Goal: Task Accomplishment & Management: Manage account settings

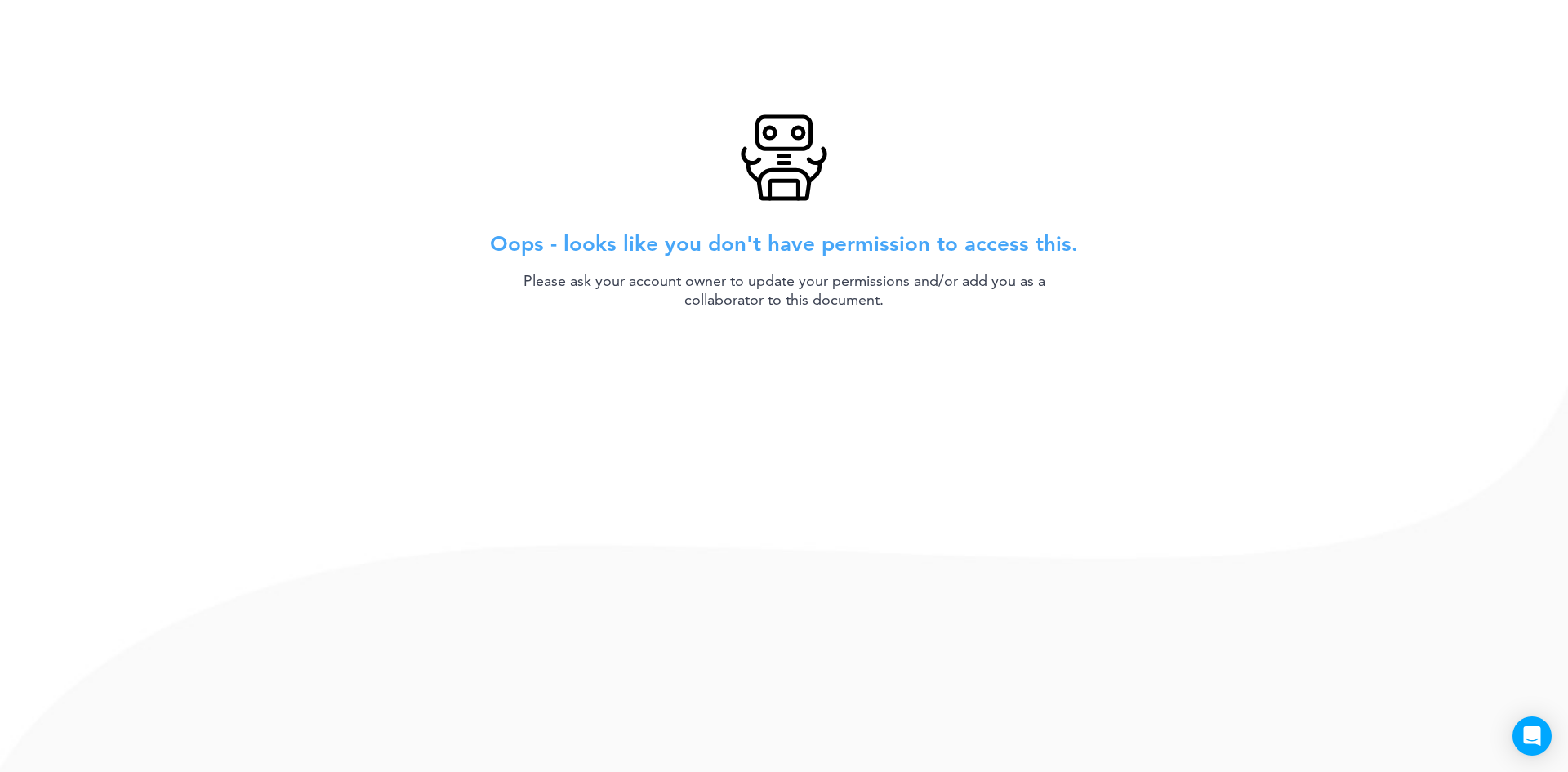
click at [270, 157] on div "Oops - looks like you don't have permission to access this. Please ask your acc…" at bounding box center [784, 386] width 1568 height 772
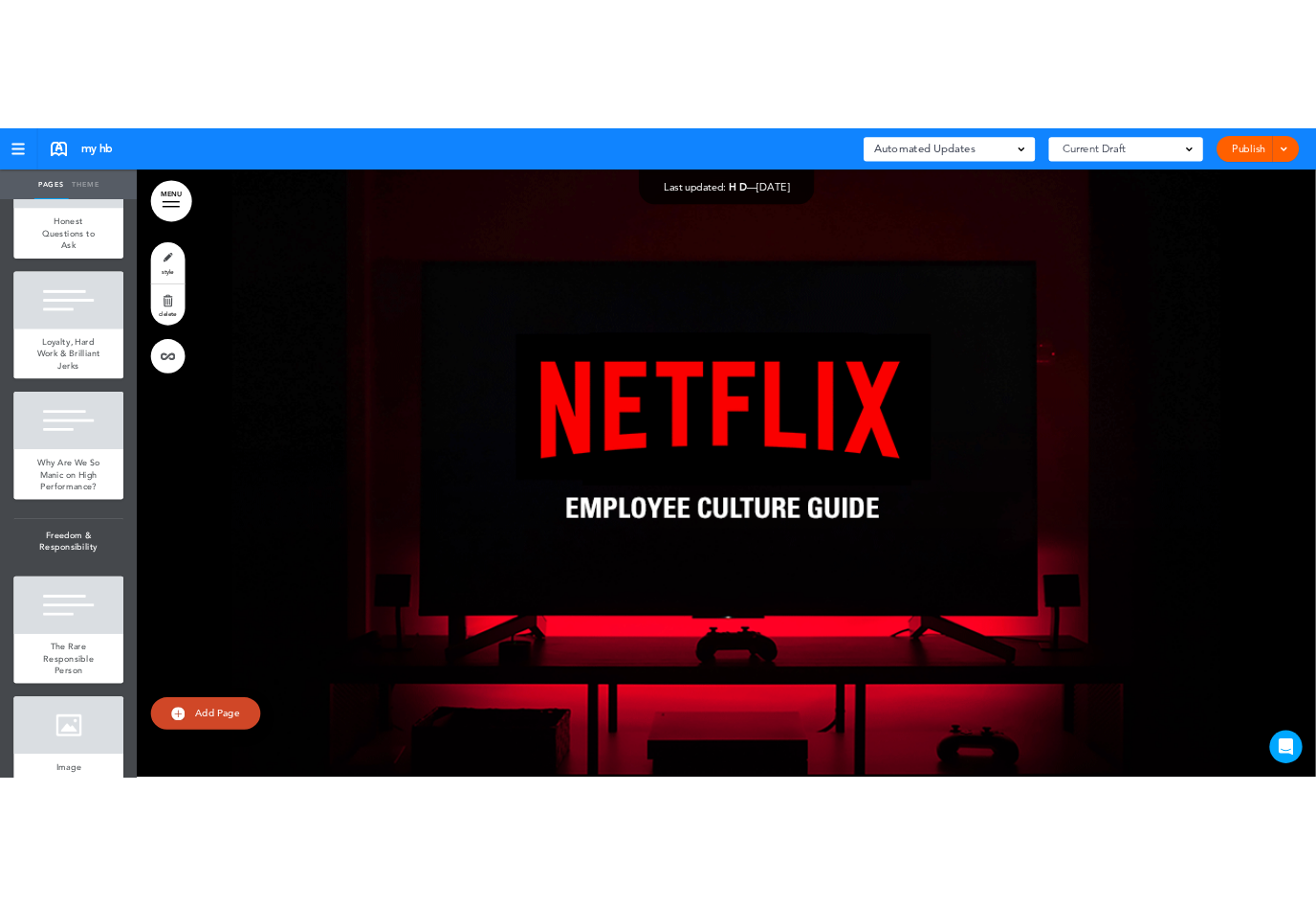
scroll to position [1351, 0]
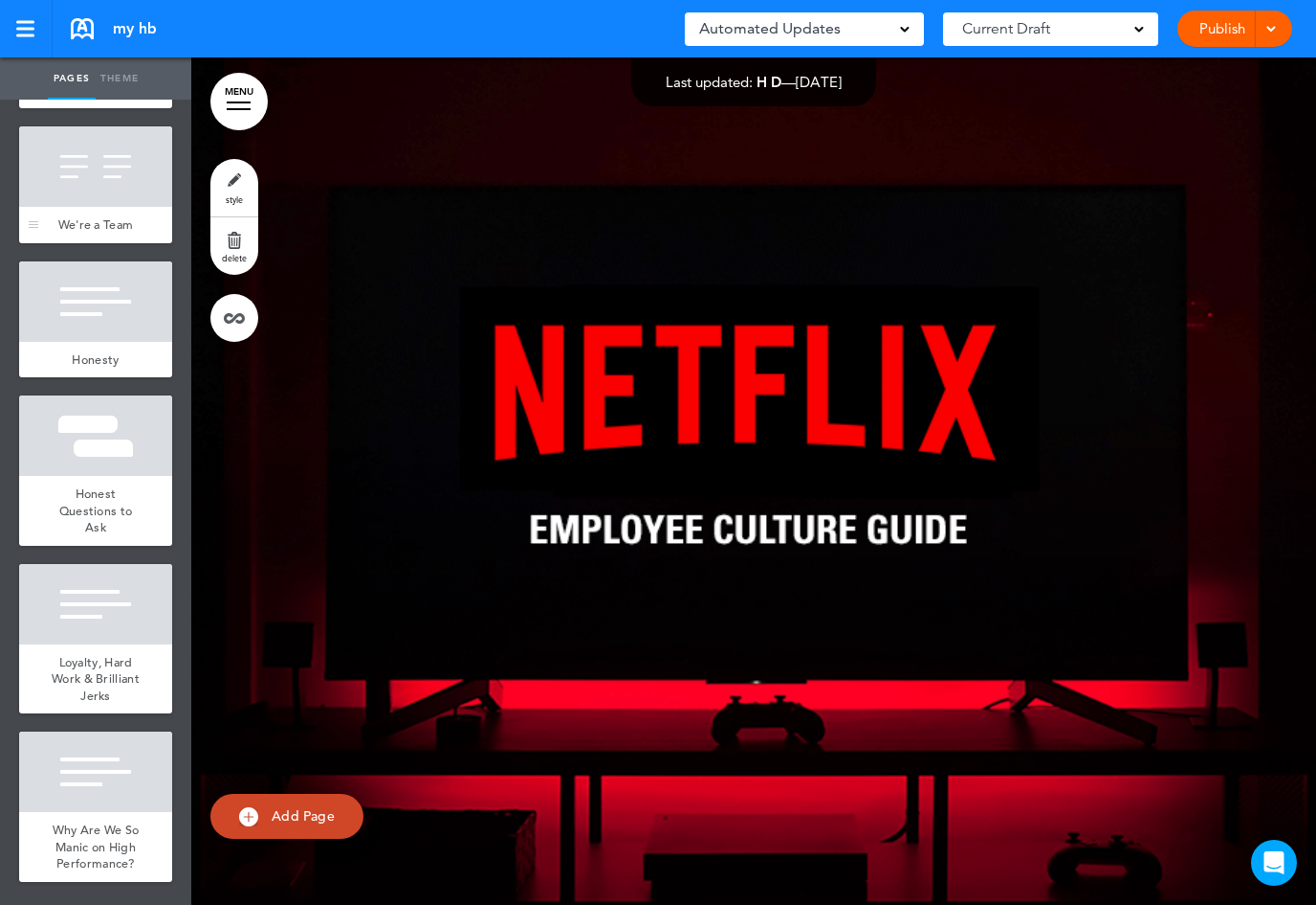
click at [117, 179] on div at bounding box center [96, 167] width 153 height 81
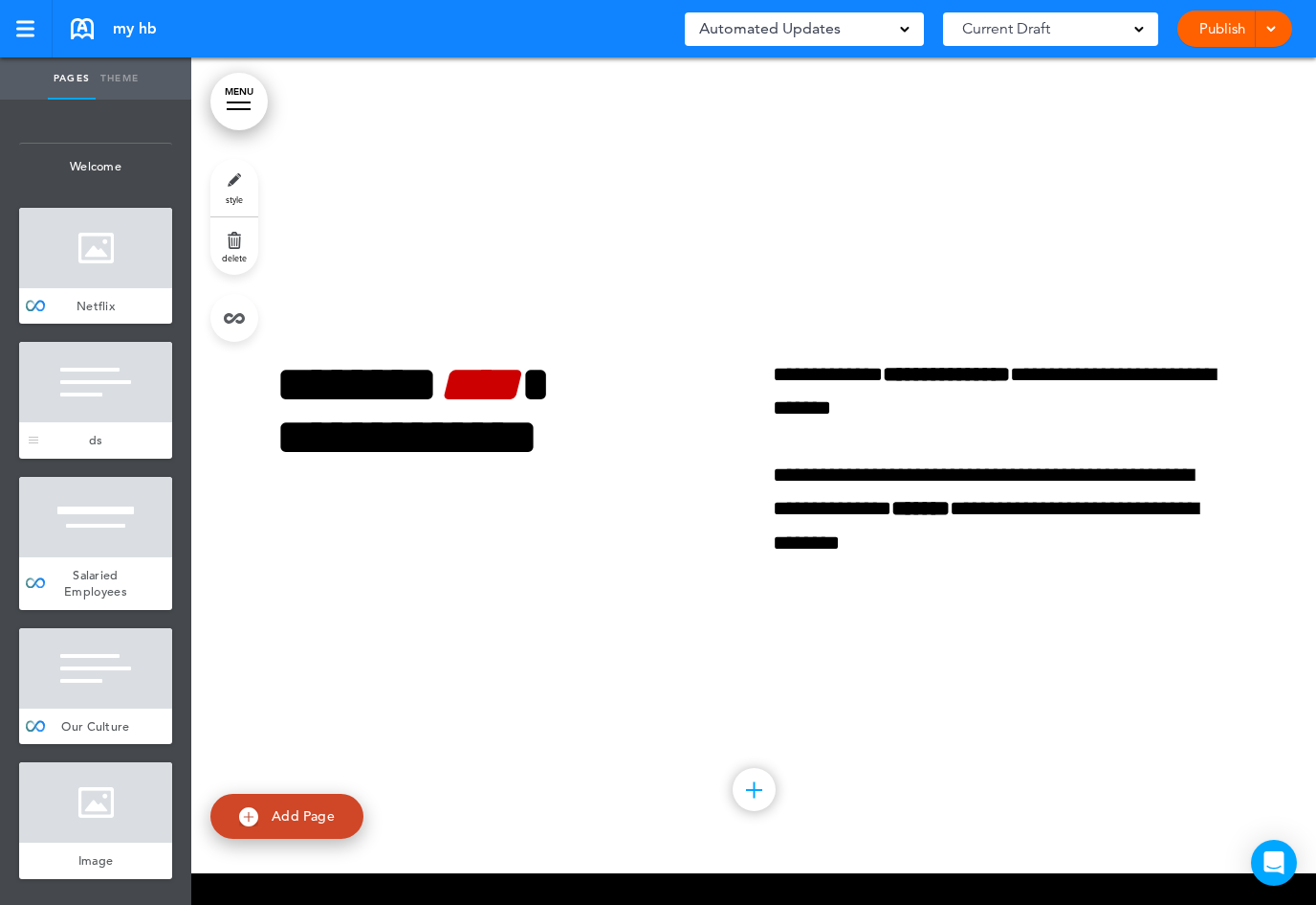
click at [86, 380] on div at bounding box center [96, 382] width 153 height 81
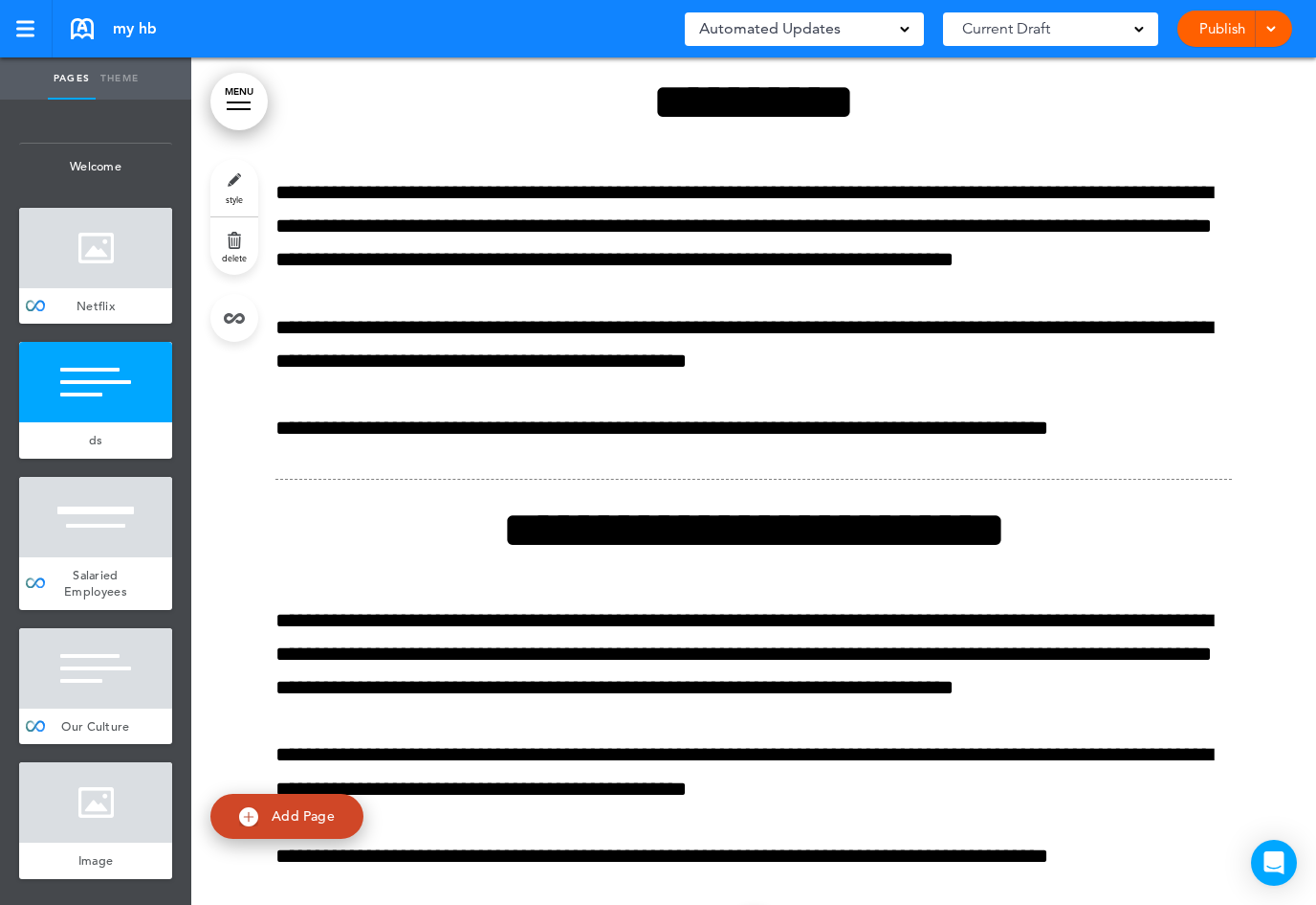
scroll to position [847, 0]
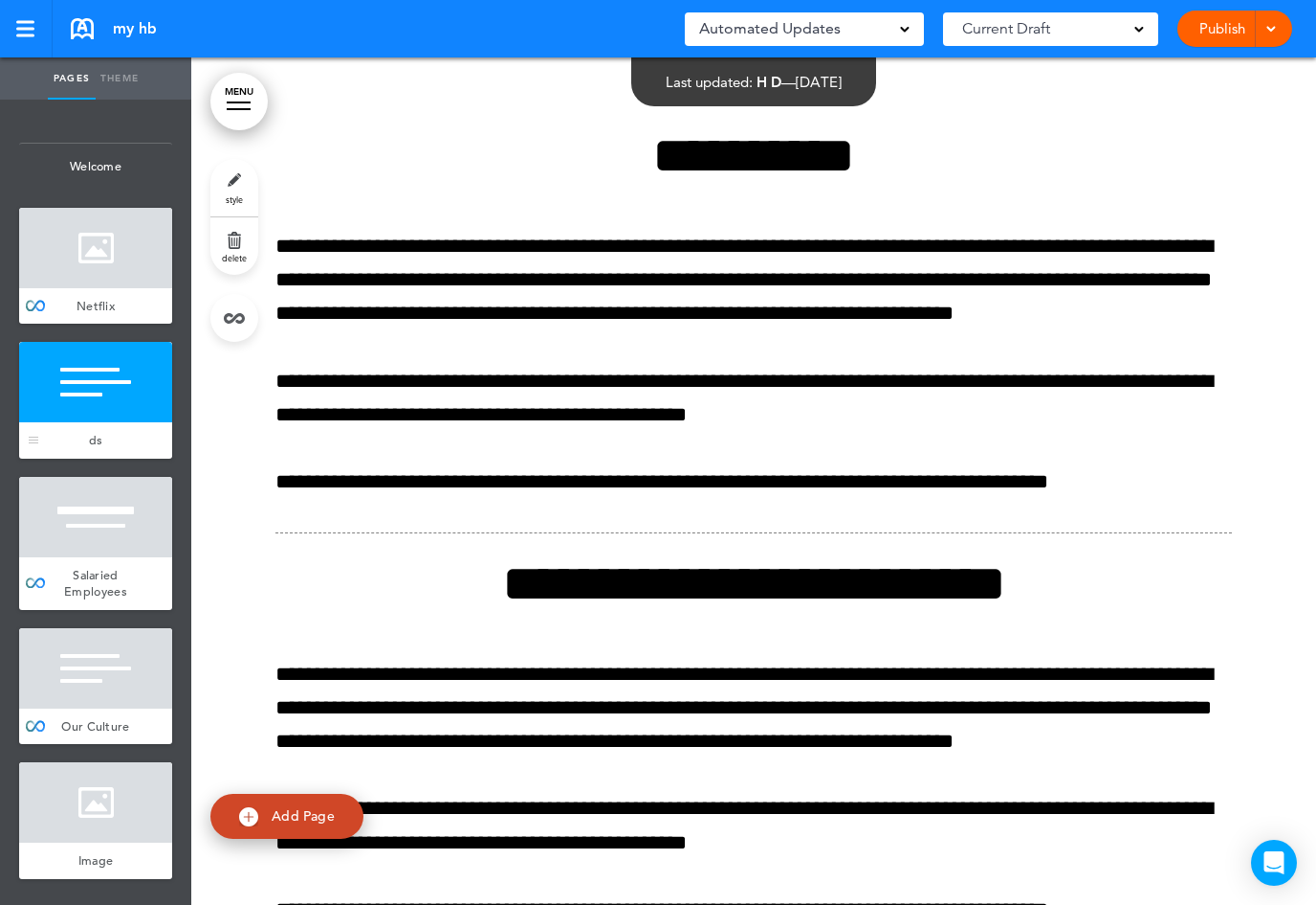
click at [85, 403] on div at bounding box center [96, 382] width 153 height 81
click at [223, 192] on link "style" at bounding box center [234, 188] width 48 height 58
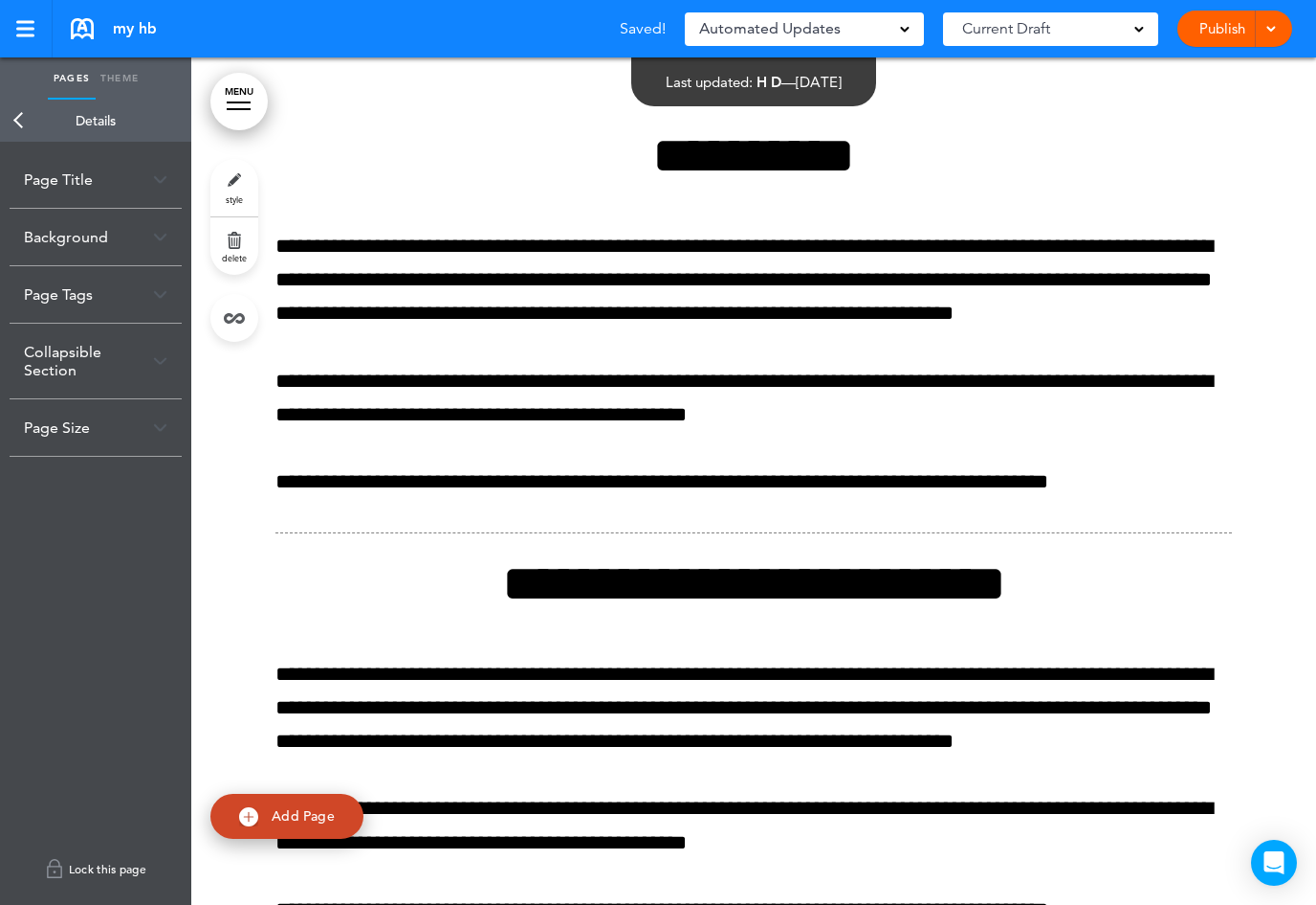
click at [123, 870] on link "Lock this page" at bounding box center [96, 869] width 173 height 54
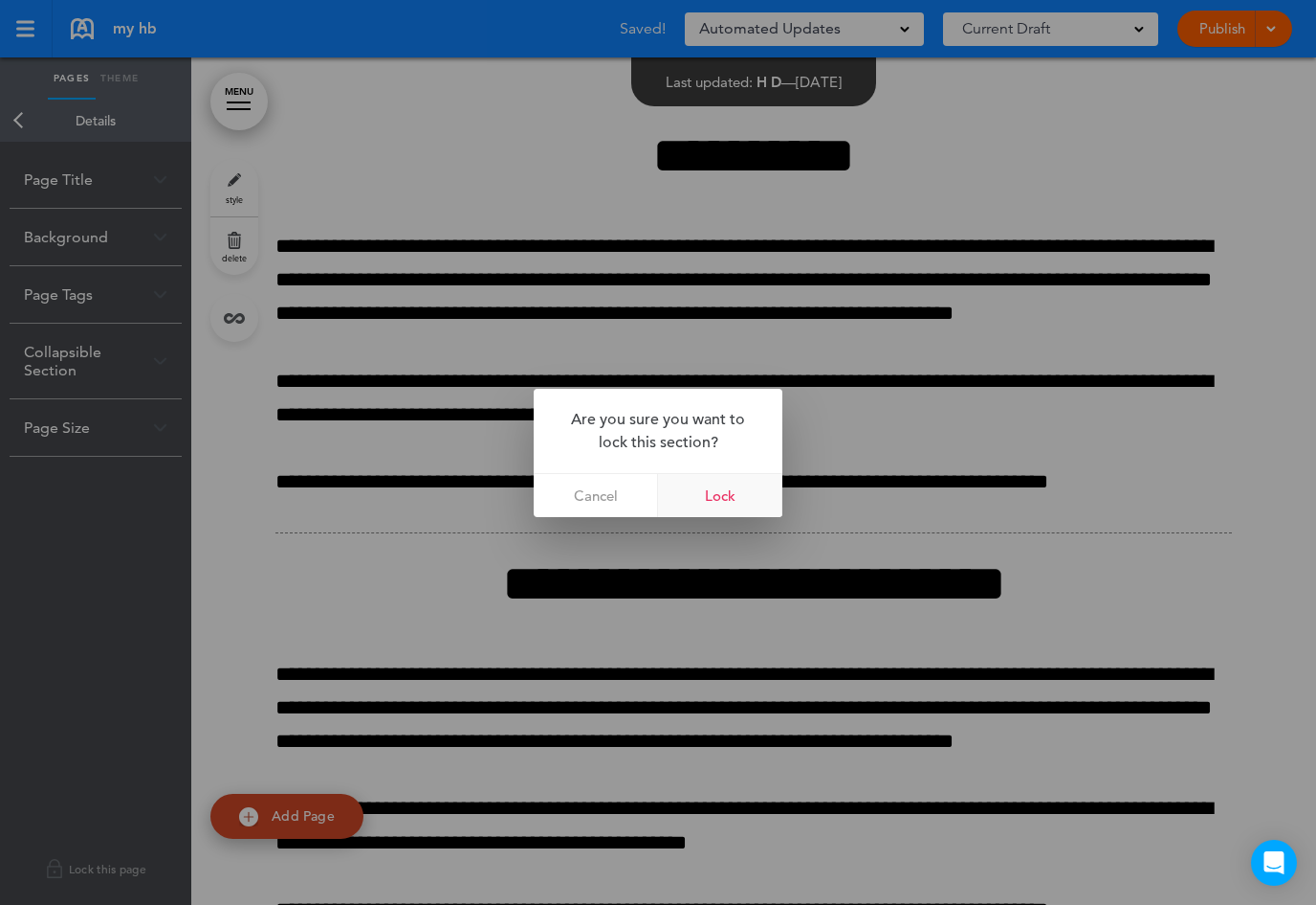
click at [694, 496] on link "Lock" at bounding box center [720, 495] width 125 height 43
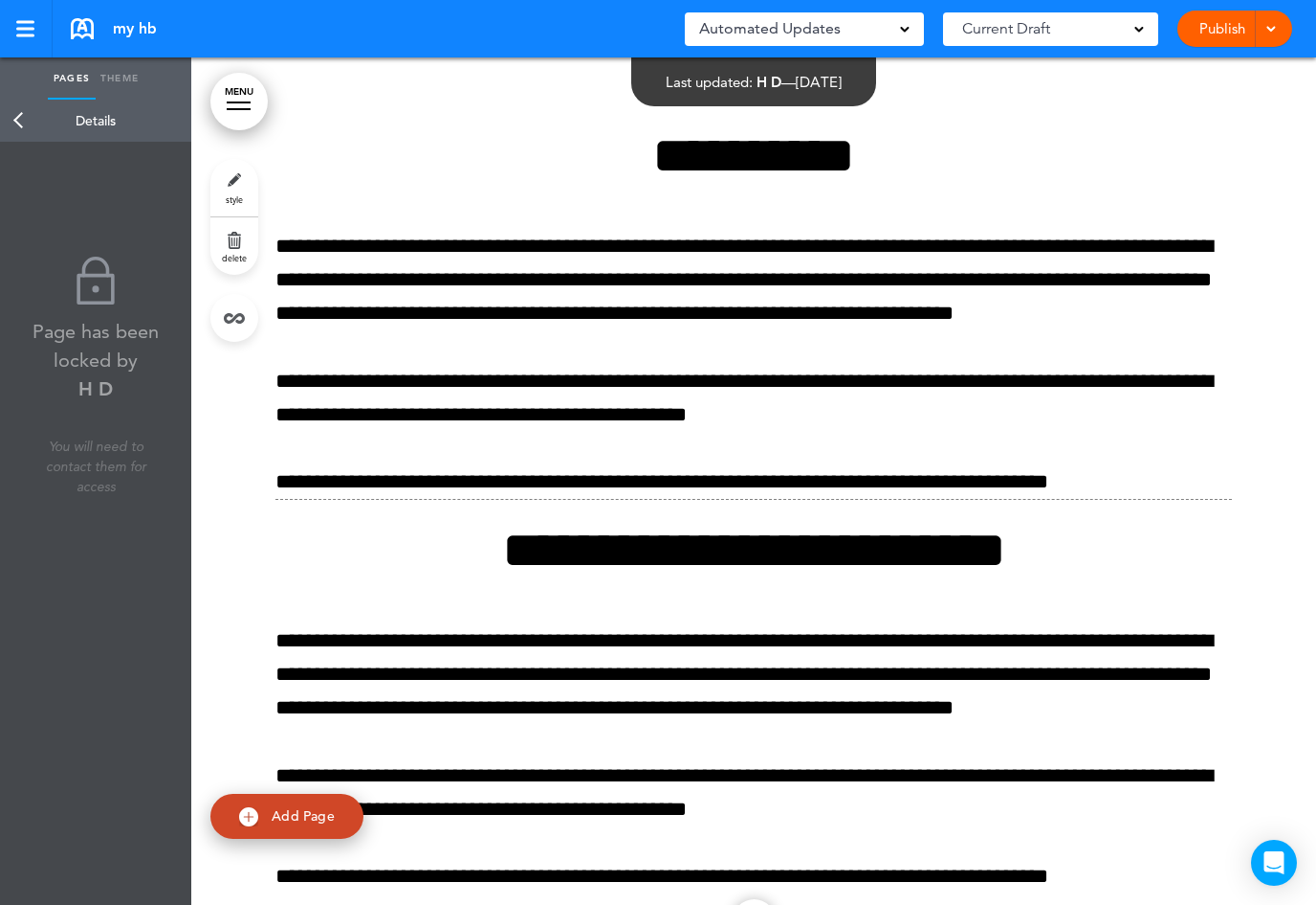
click at [35, 119] on link "Back" at bounding box center [19, 121] width 38 height 42
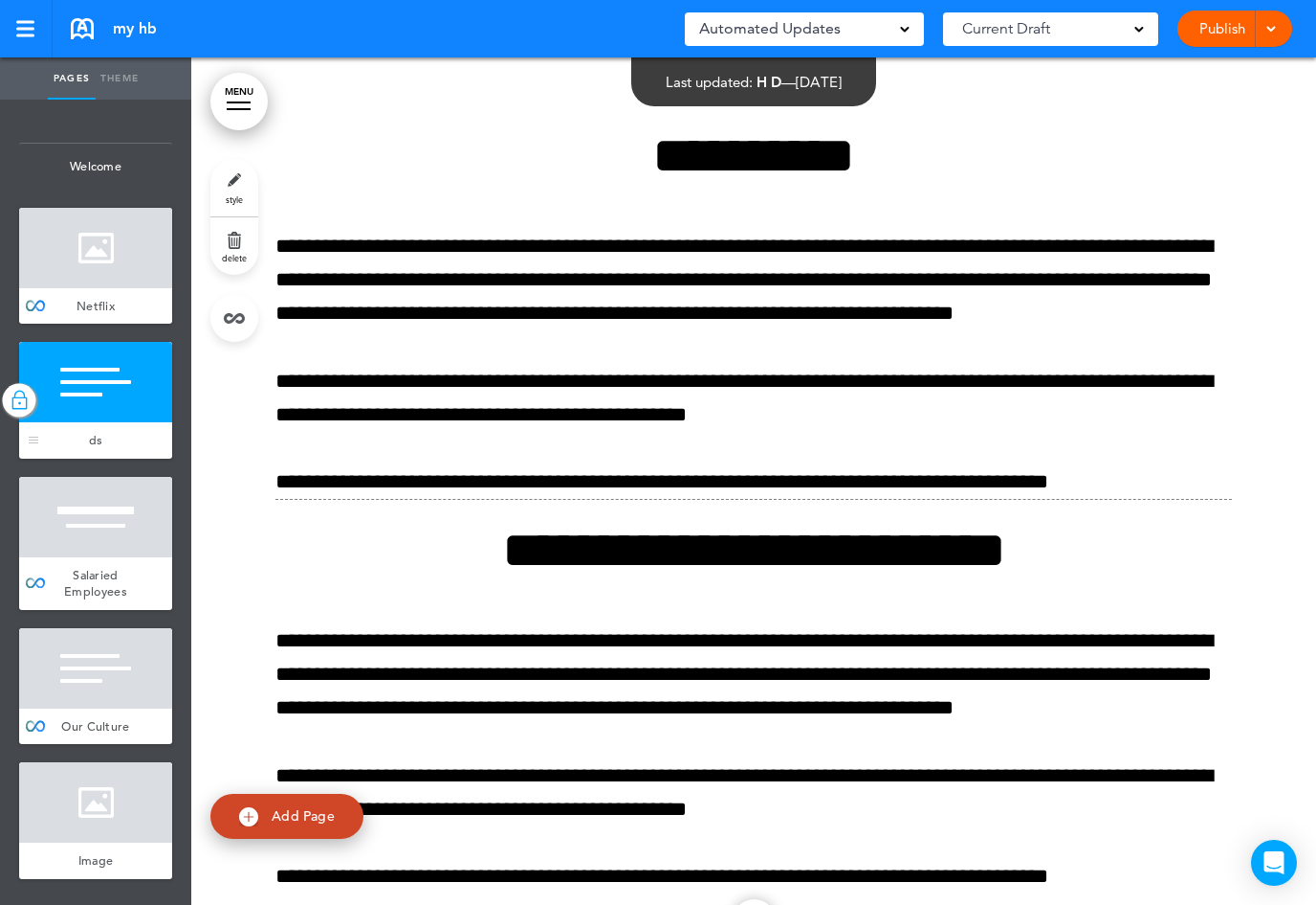
click at [23, 403] on img at bounding box center [19, 400] width 19 height 25
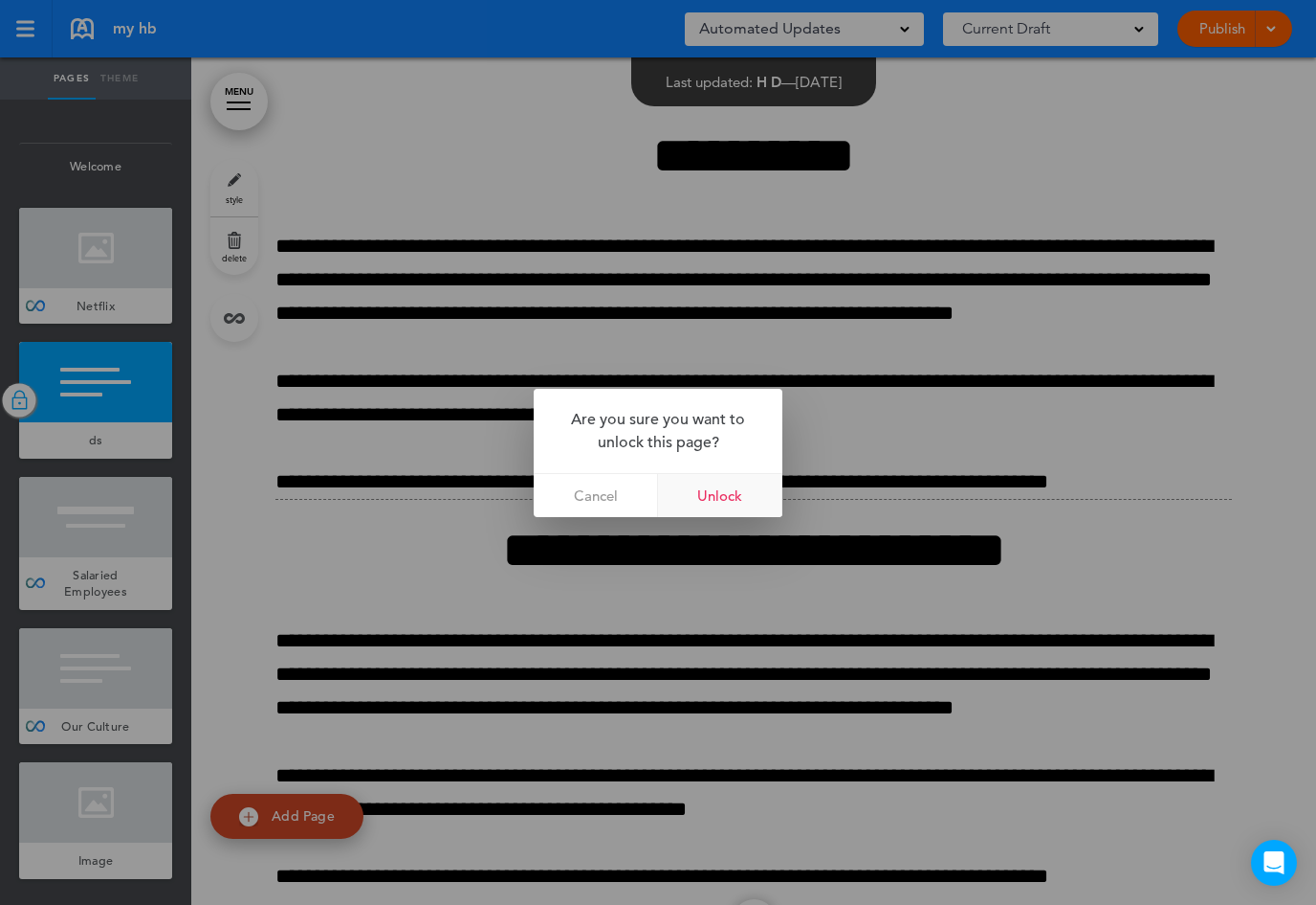
click at [729, 497] on link "Unlock" at bounding box center [720, 495] width 125 height 43
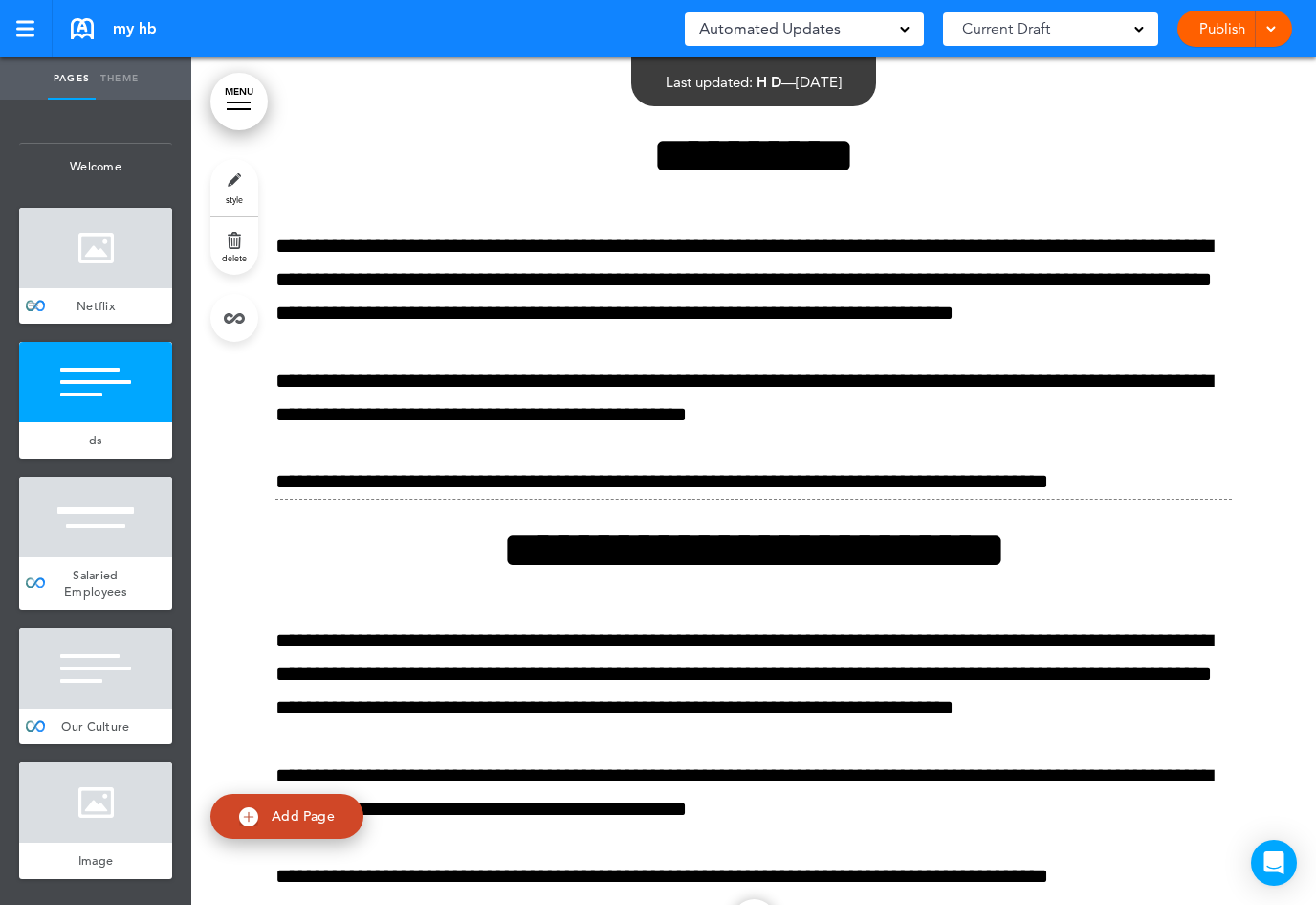
click at [91, 285] on div at bounding box center [96, 248] width 153 height 81
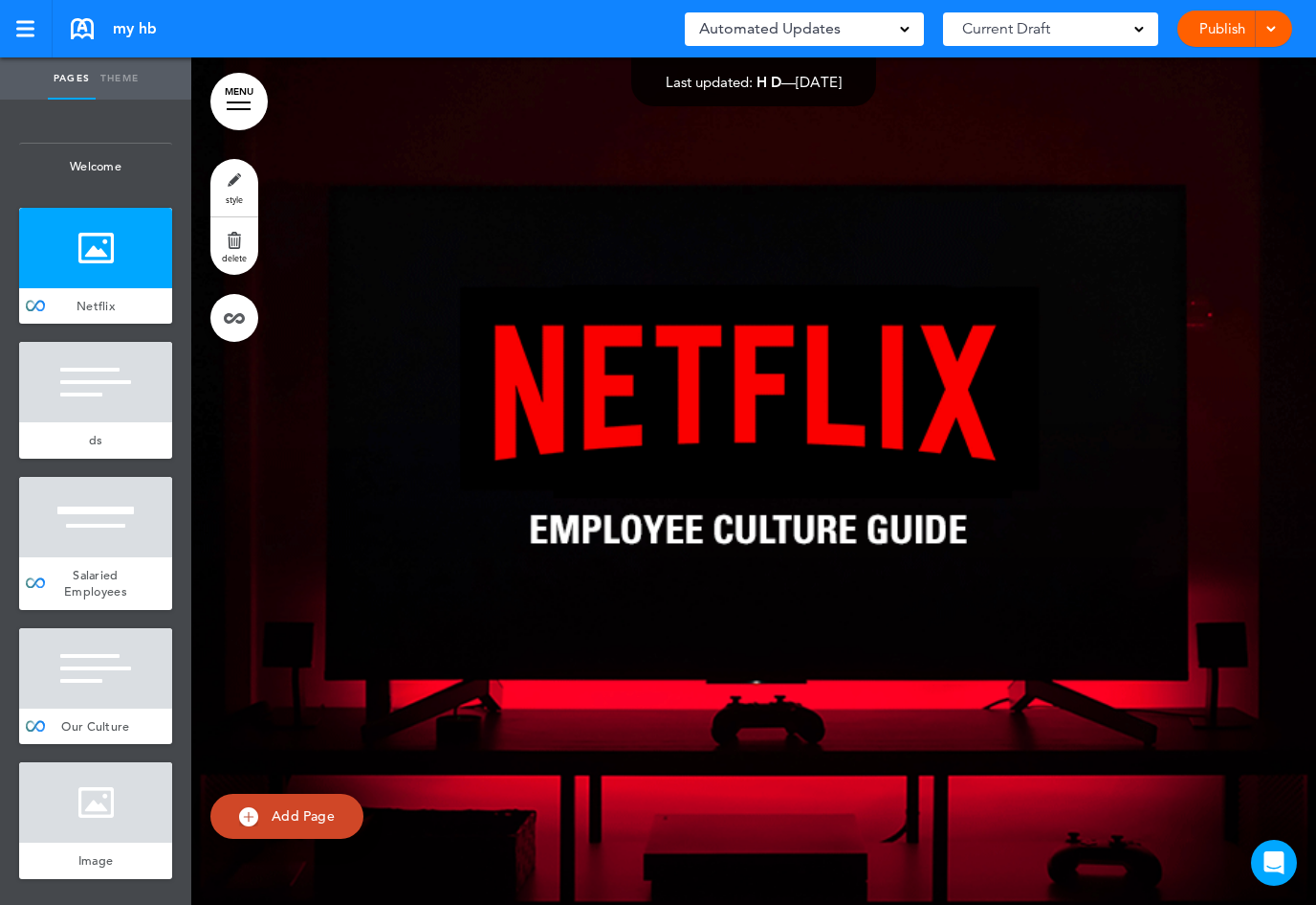
click at [230, 184] on link "style" at bounding box center [234, 188] width 48 height 58
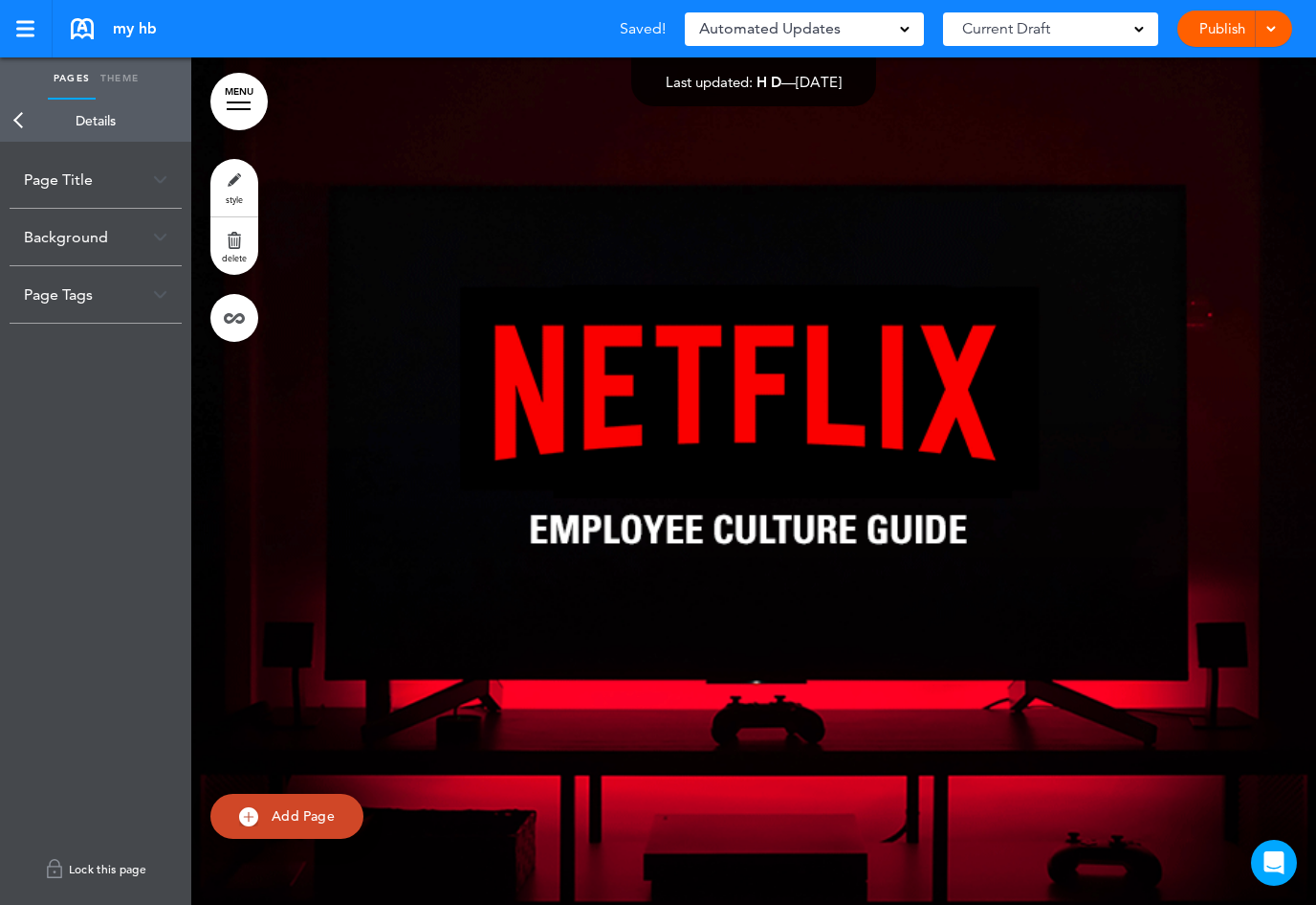
click at [102, 863] on link "Lock this page" at bounding box center [96, 869] width 173 height 54
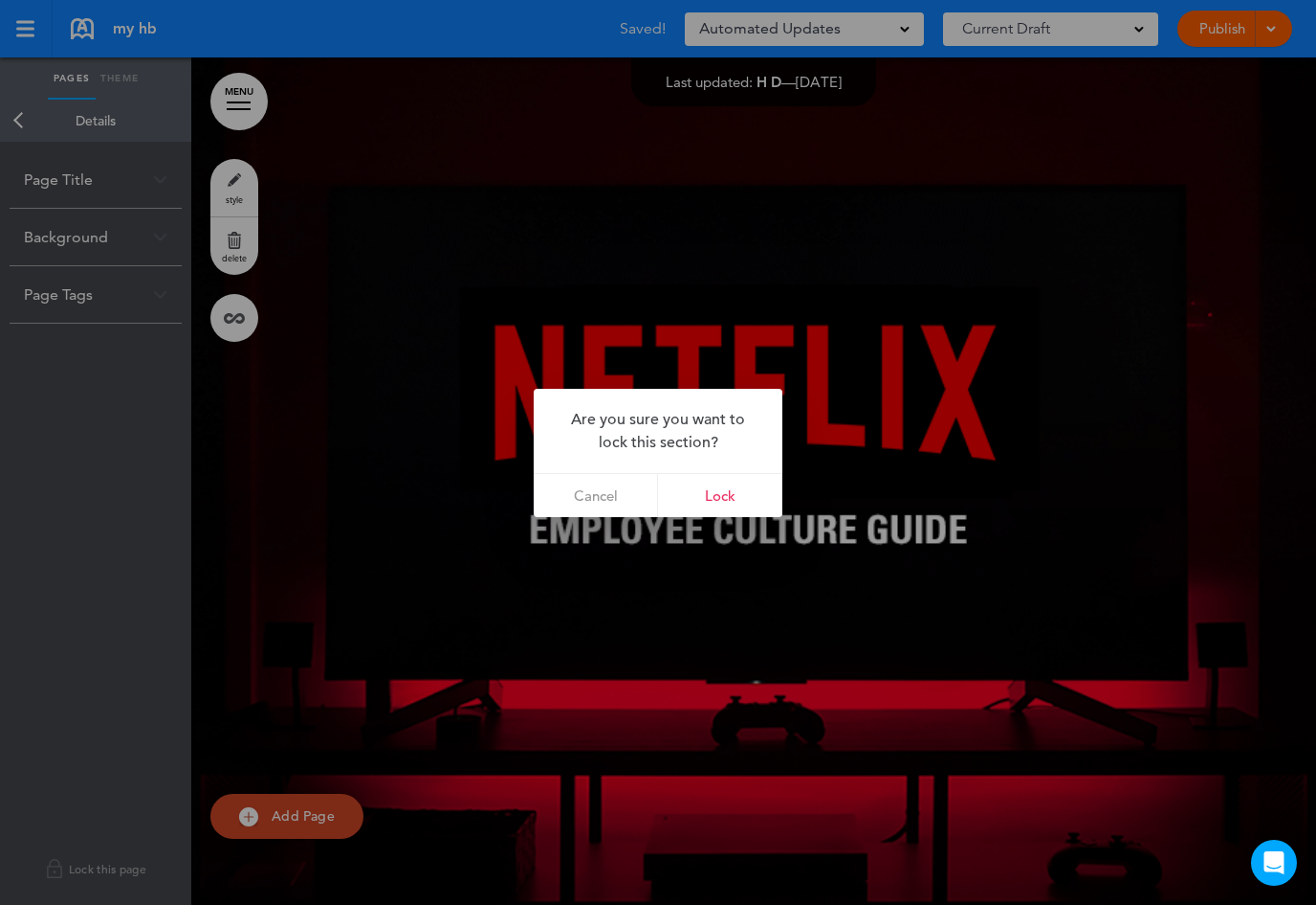
click at [696, 488] on link "Lock" at bounding box center [720, 495] width 125 height 43
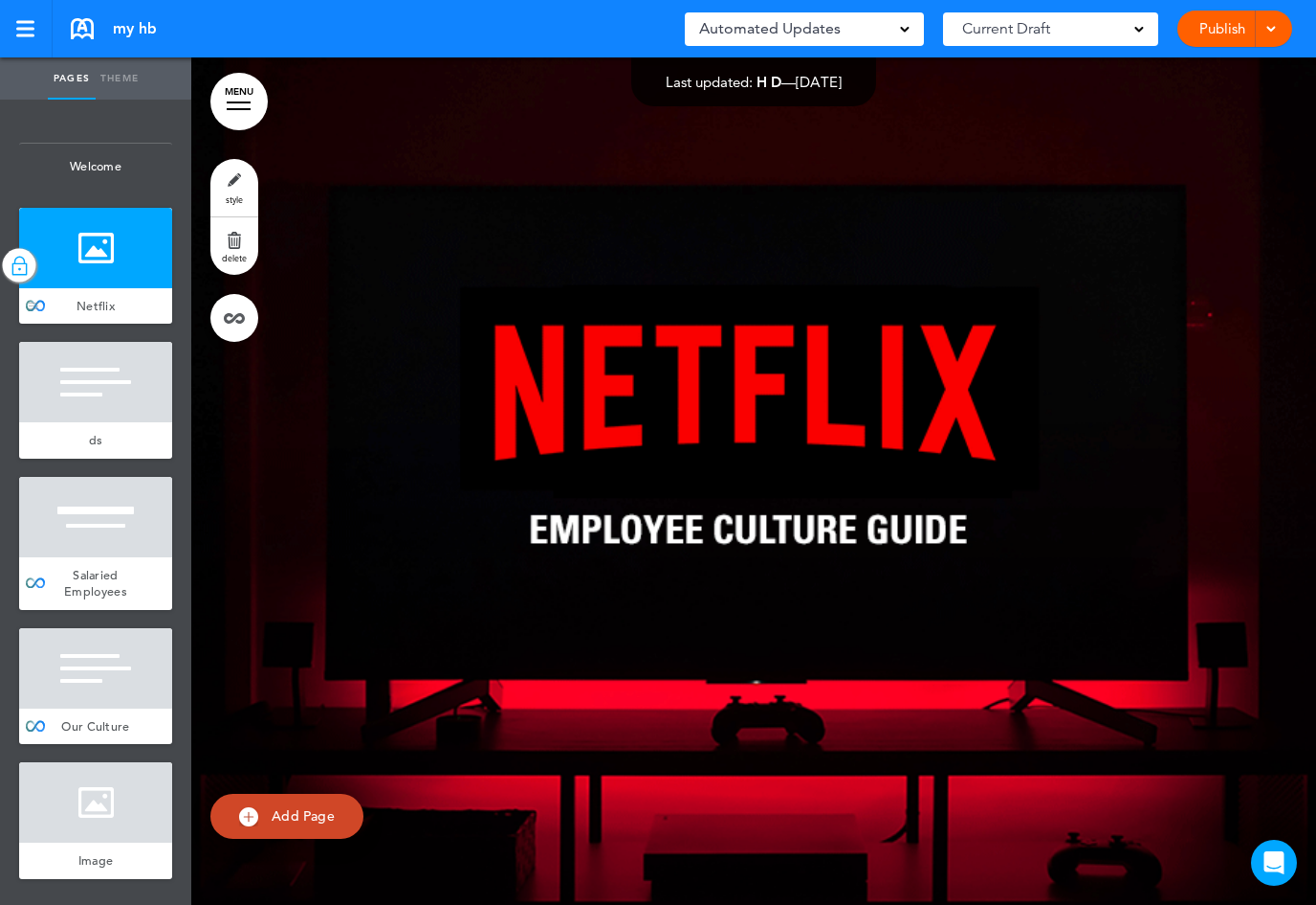
click at [25, 263] on img at bounding box center [19, 265] width 19 height 25
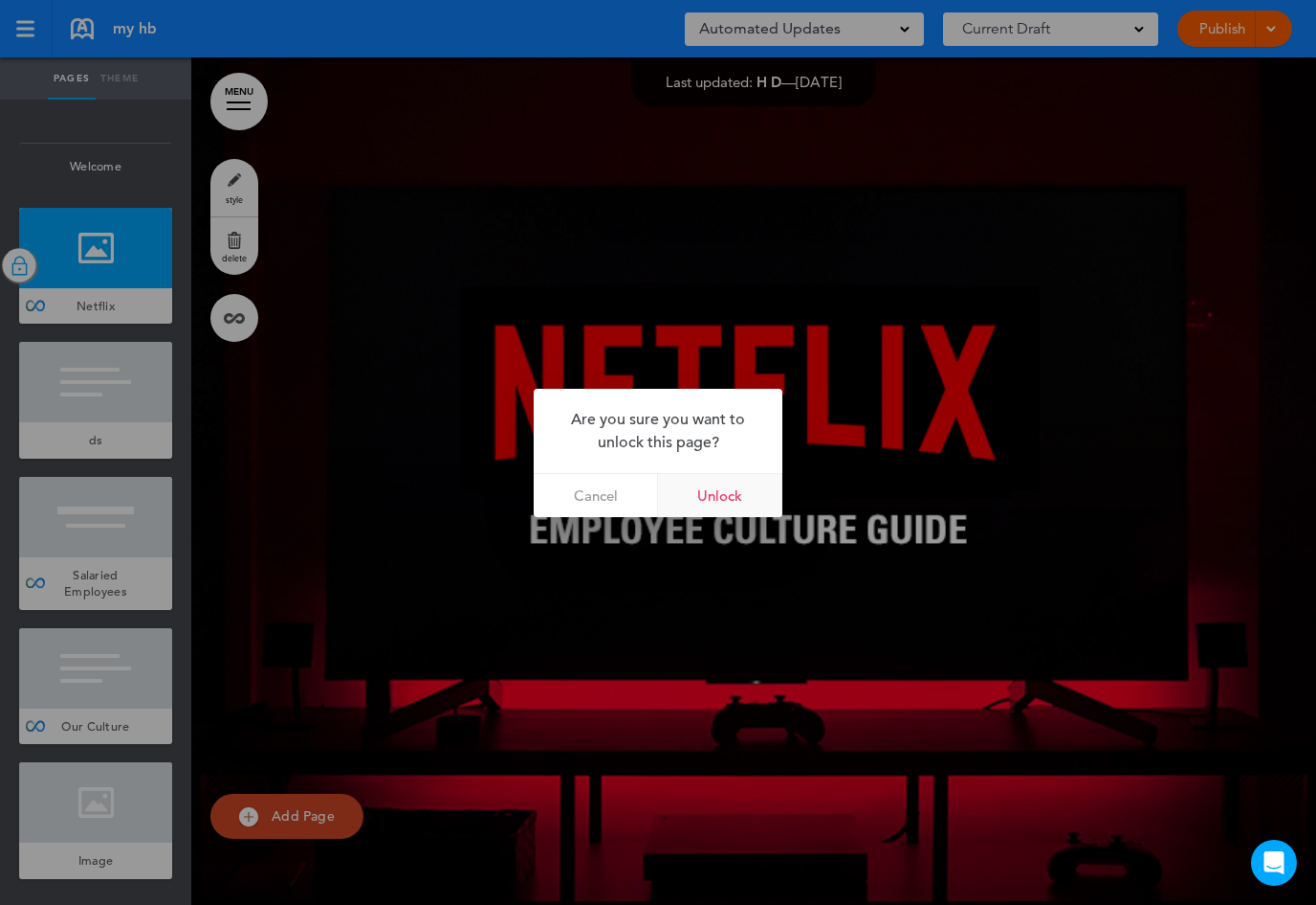
click at [727, 500] on link "Unlock" at bounding box center [720, 495] width 125 height 43
